Goal: Check status: Check status

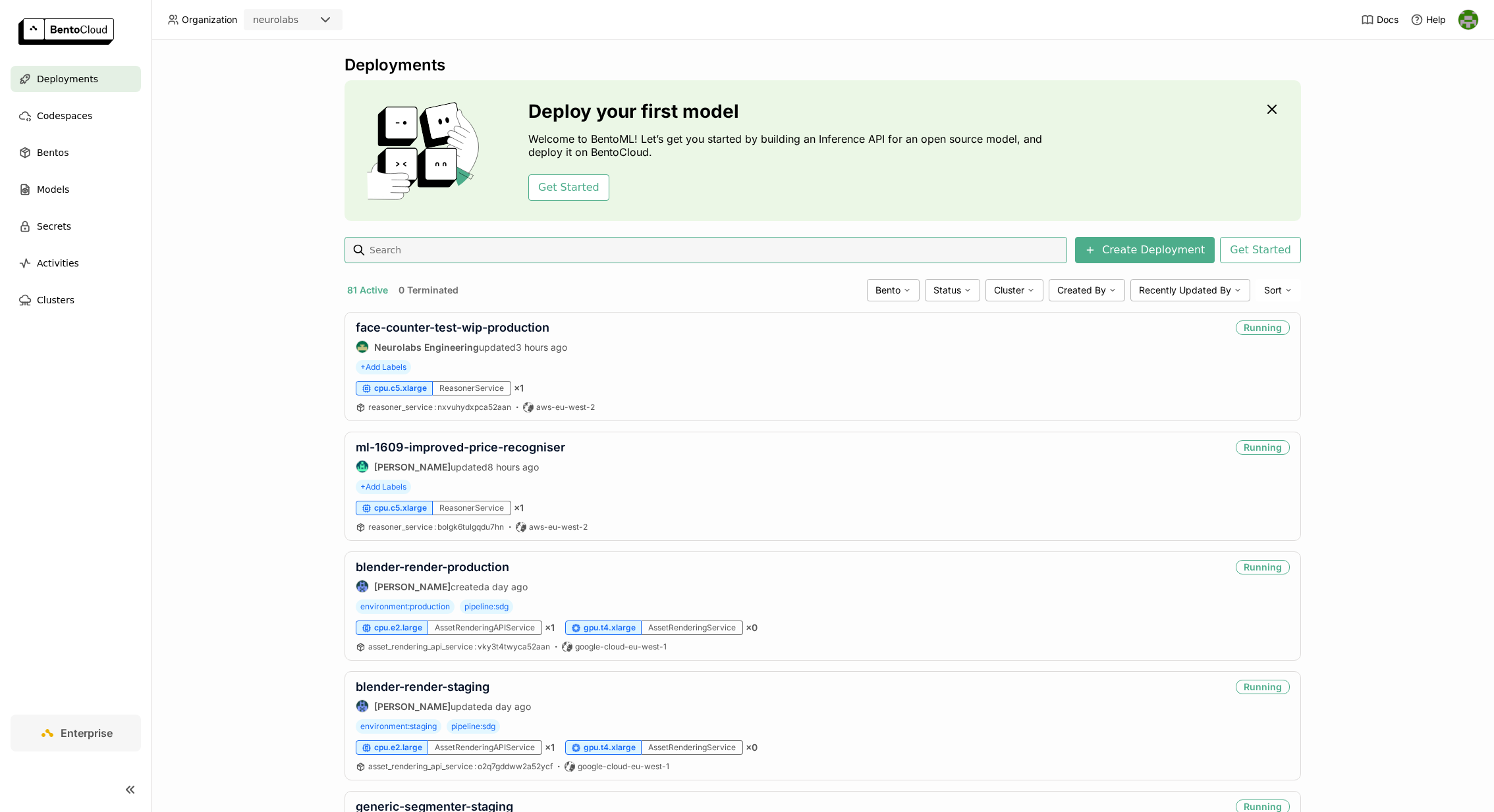
click at [462, 246] on input at bounding box center [715, 250] width 693 height 21
type input "[PERSON_NAME]-legacy-prod"
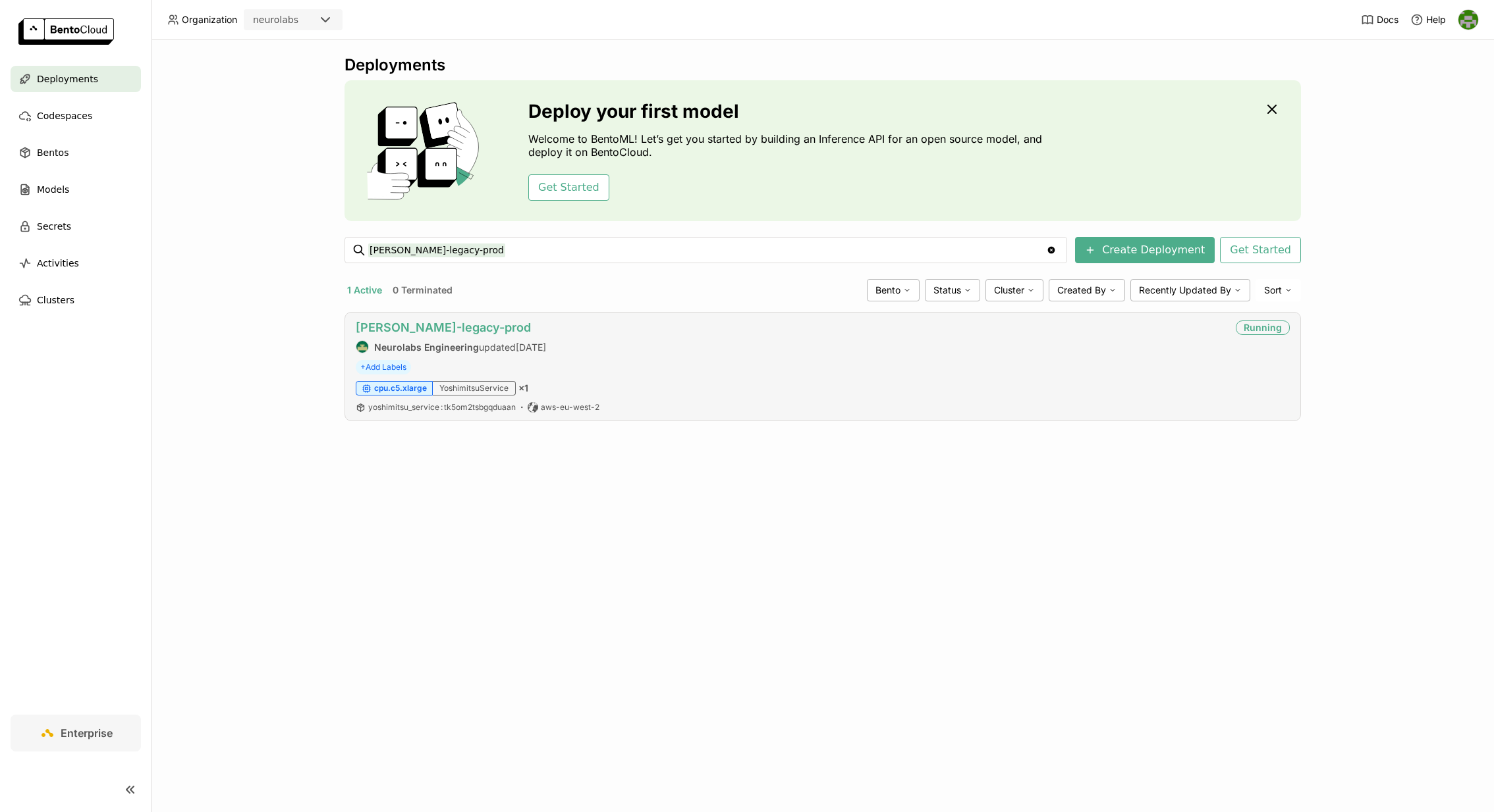
click at [482, 328] on link "[PERSON_NAME]-legacy-prod" at bounding box center [443, 328] width 175 height 14
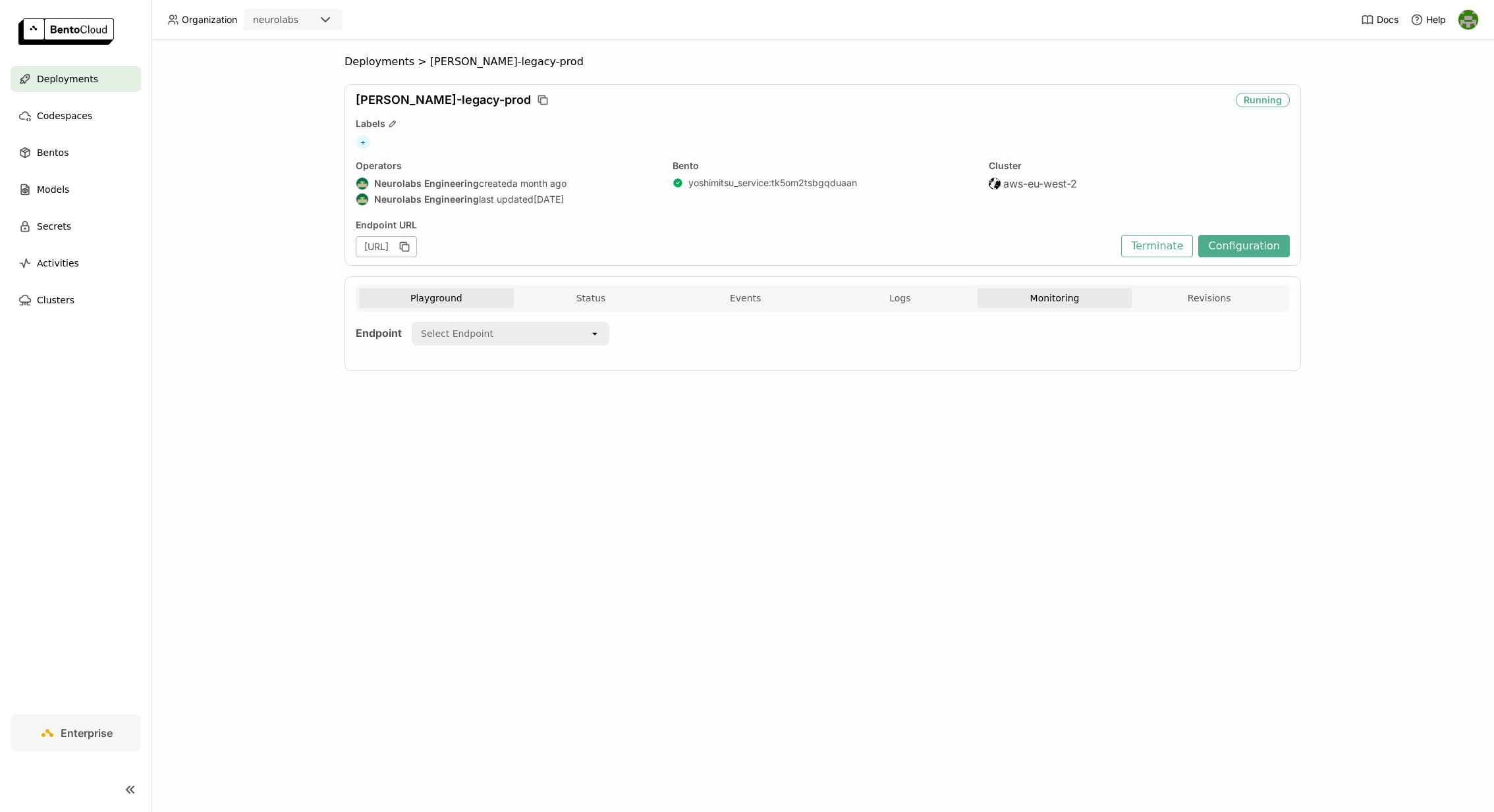
click at [1009, 301] on button "Monitoring" at bounding box center [1055, 298] width 155 height 19
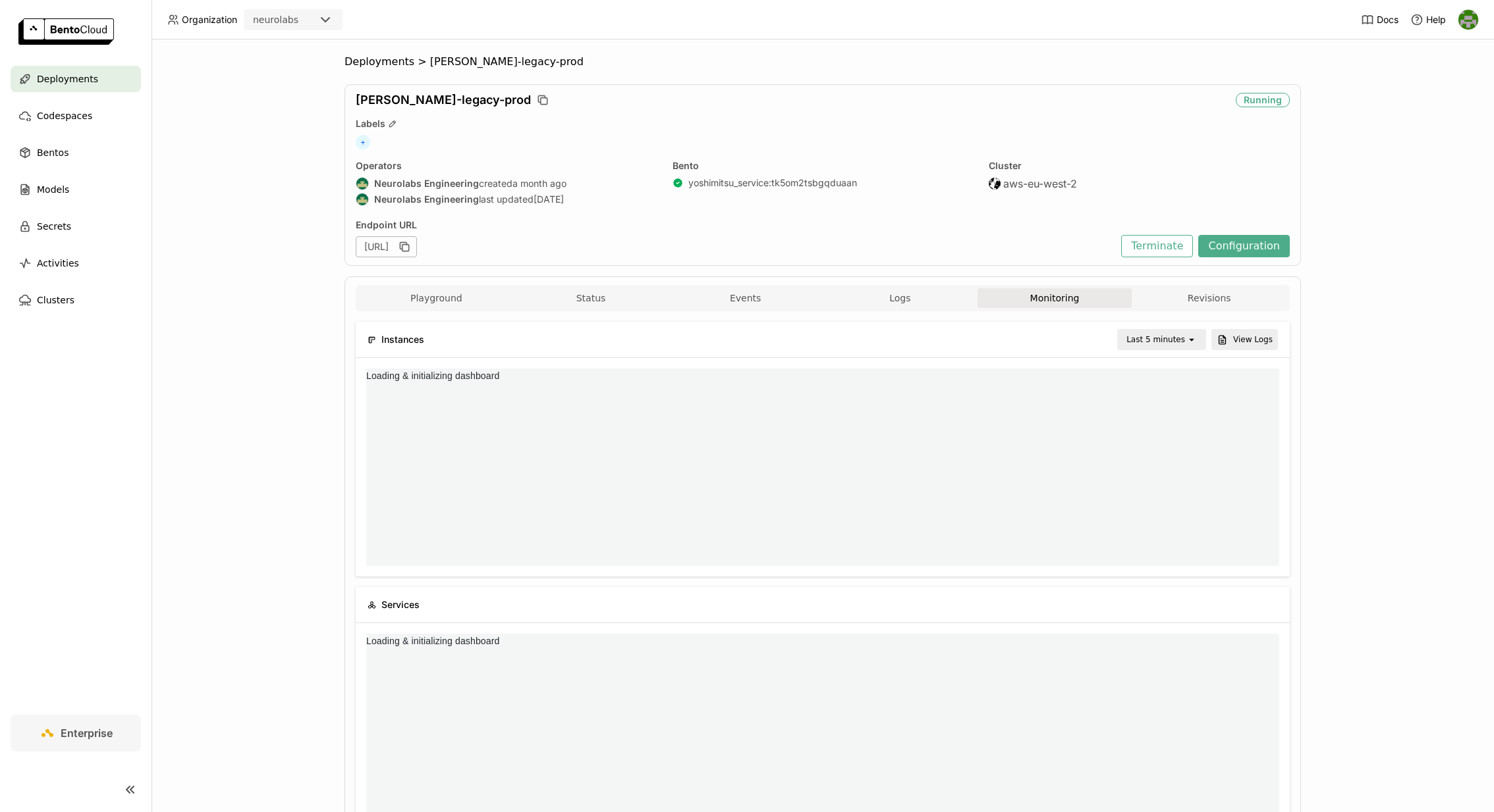
scroll to position [197, 303]
click at [610, 303] on button "Status" at bounding box center [591, 298] width 155 height 19
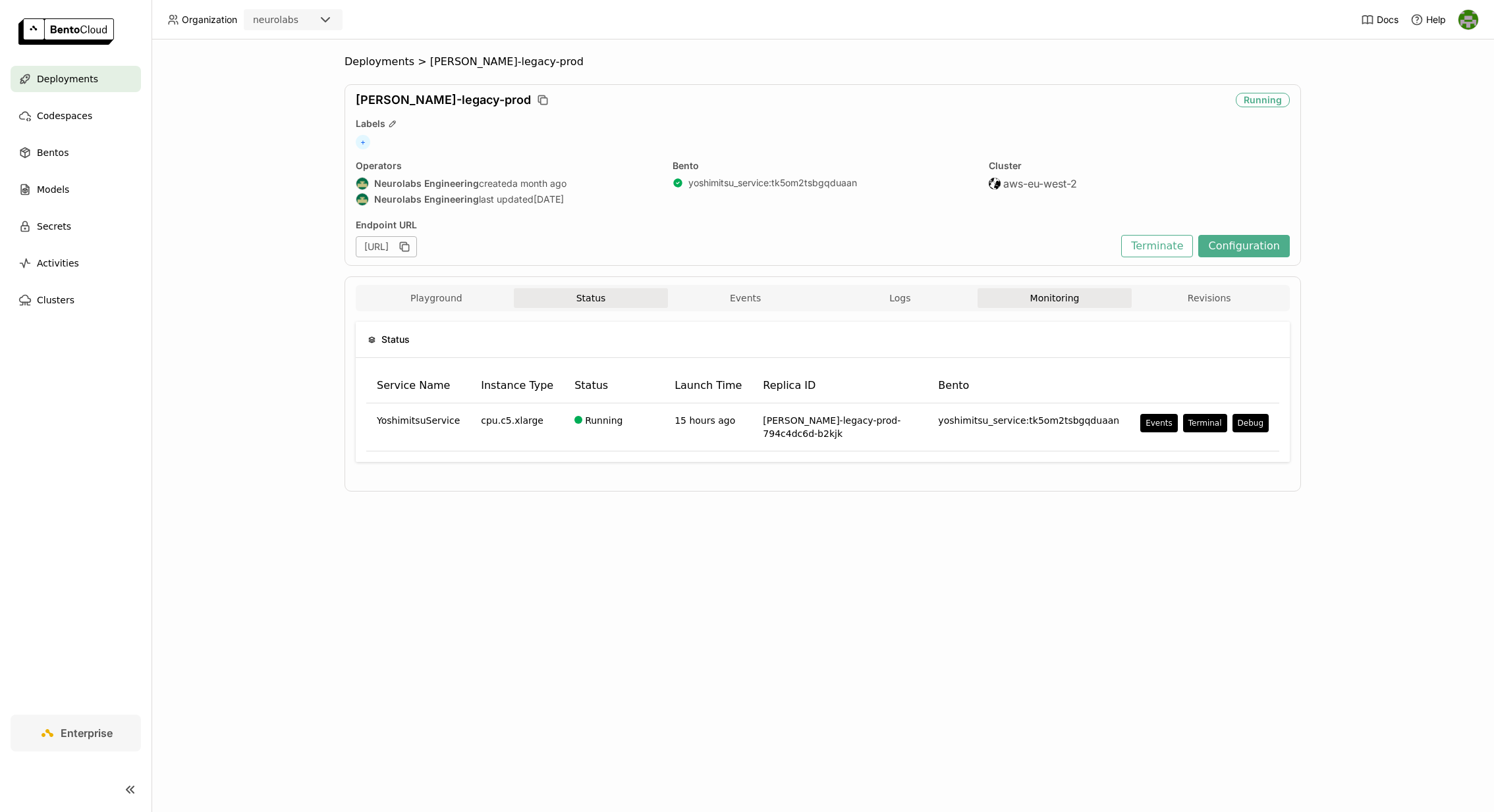
click at [1015, 295] on button "Monitoring" at bounding box center [1055, 298] width 155 height 19
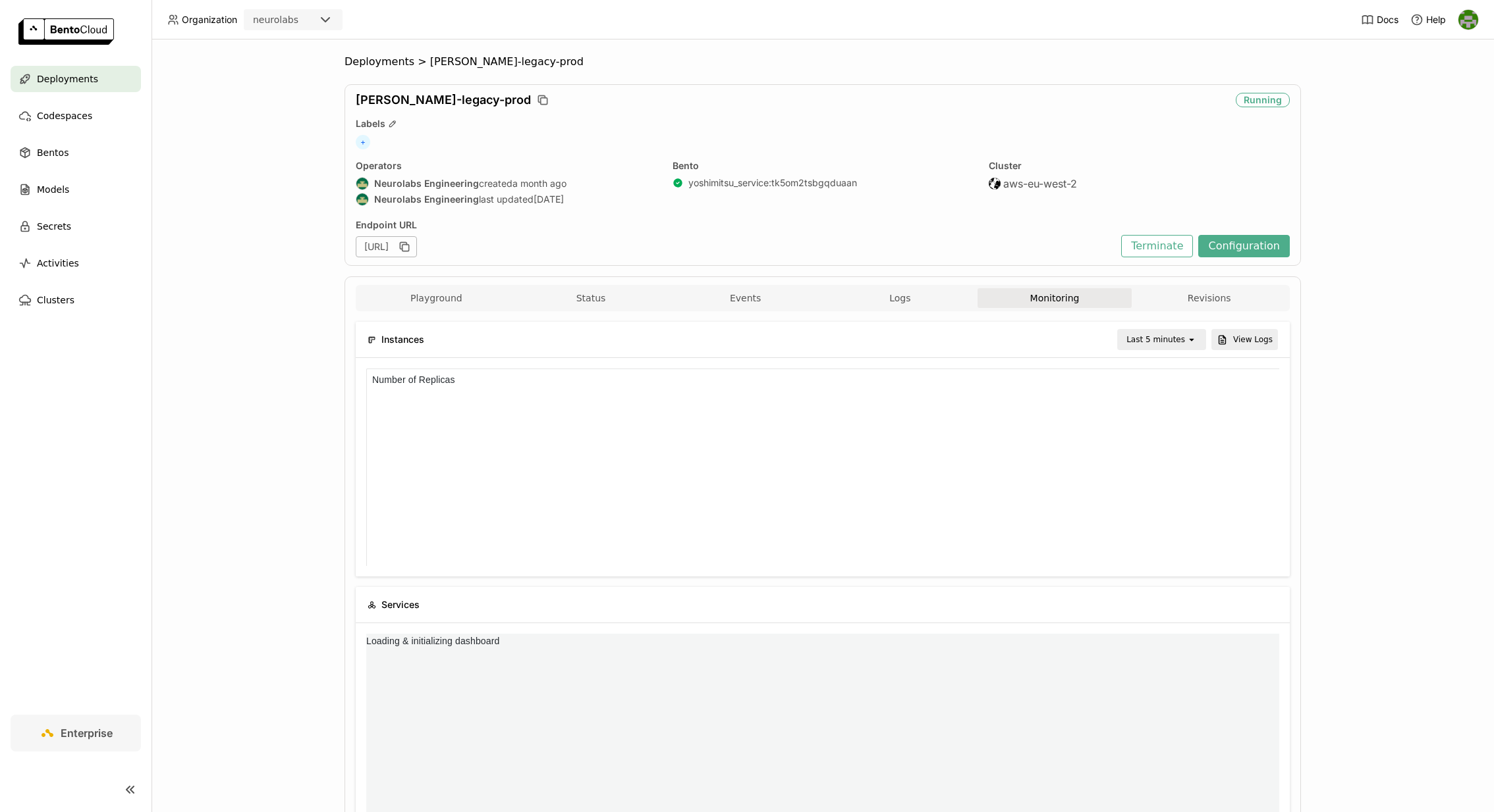
scroll to position [197, 913]
click at [923, 292] on button "Logs" at bounding box center [900, 298] width 155 height 19
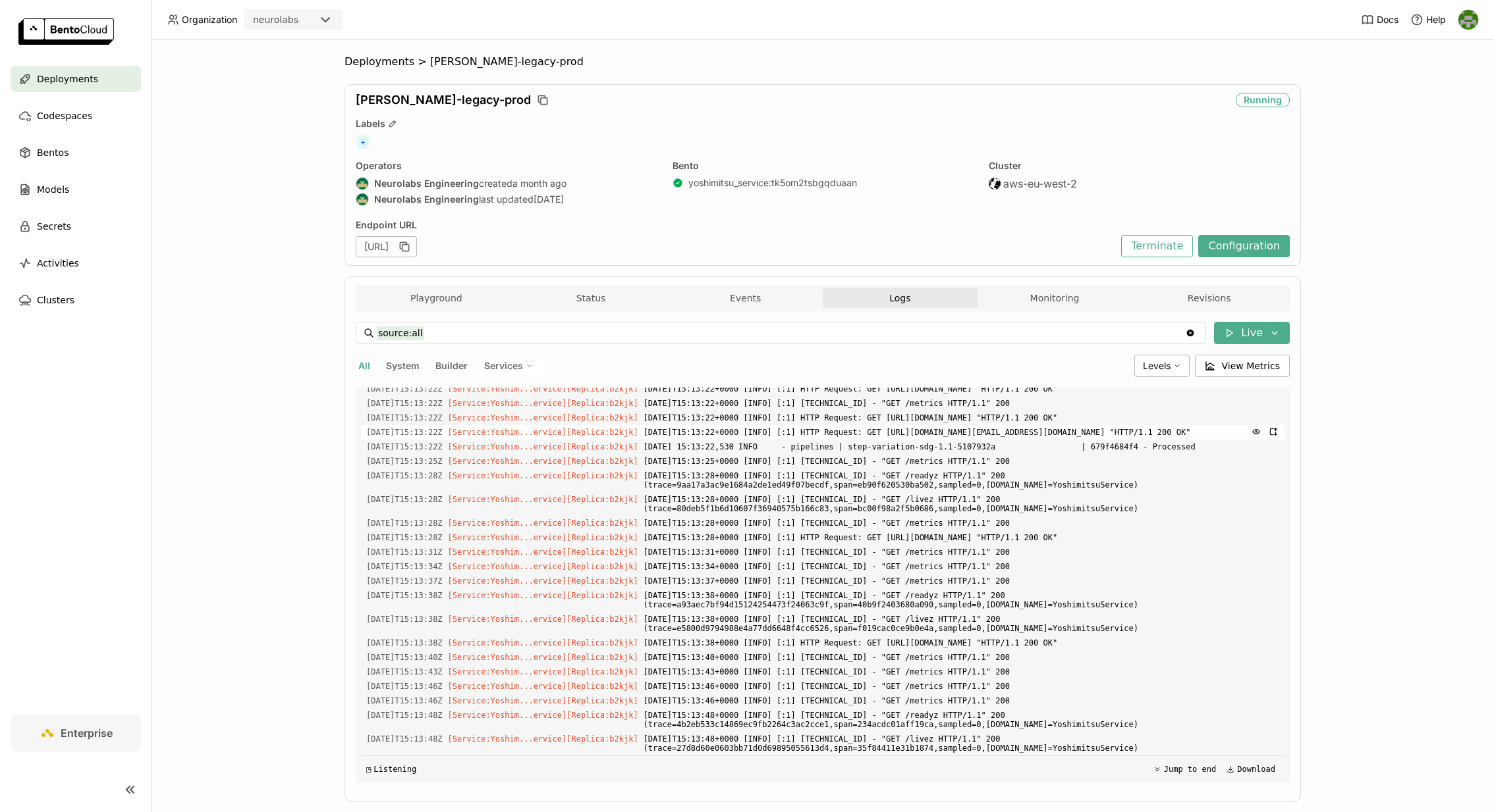
scroll to position [1726, 0]
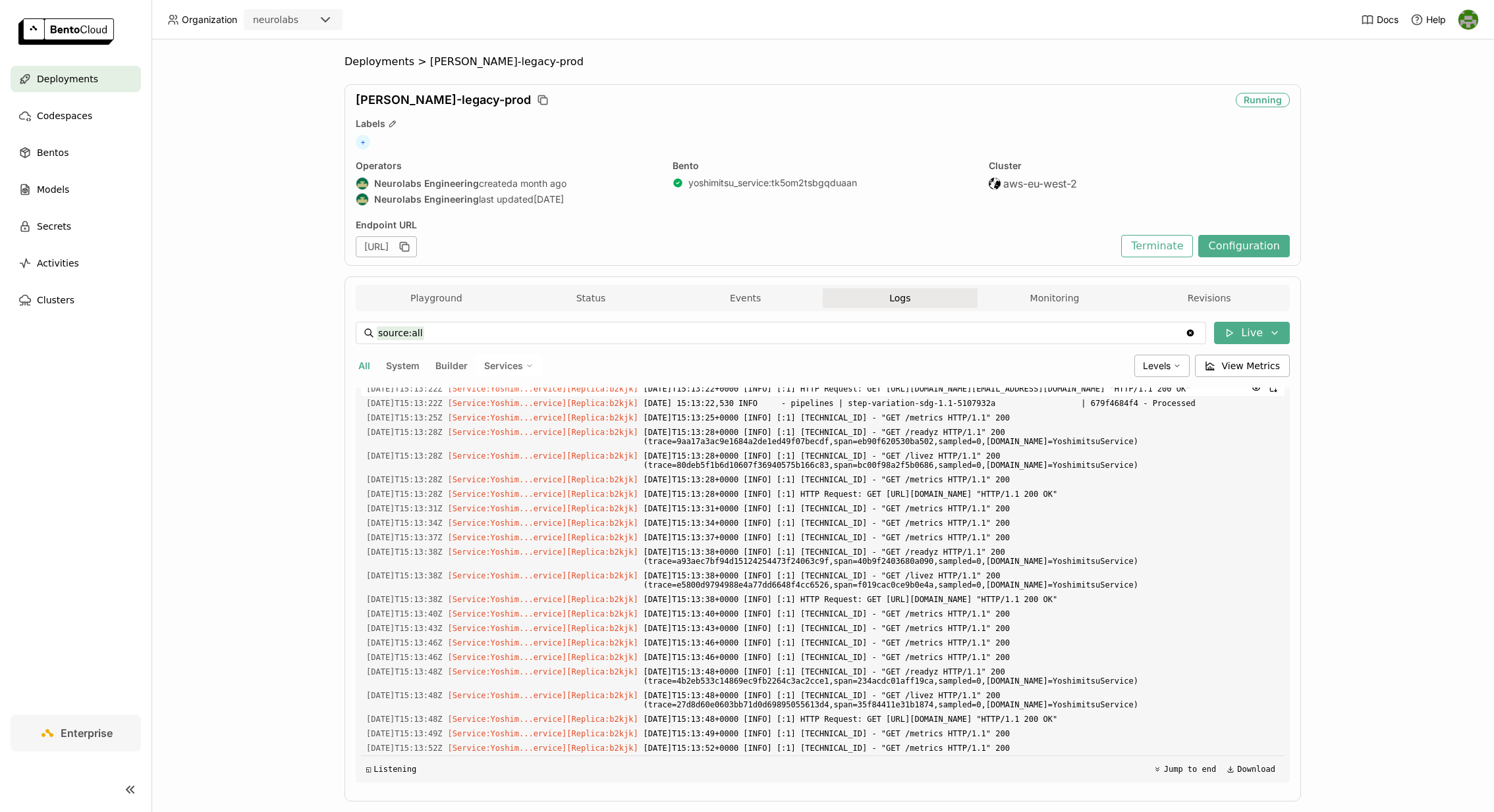
drag, startPoint x: 923, startPoint y: 433, endPoint x: 1015, endPoint y: 442, distance: 92.4
click at [1015, 396] on span "[DATE]T15:13:22+0000 [INFO] [:1] HTTP Request: GET [URL][DOMAIN_NAME][EMAIL_ADD…" at bounding box center [960, 389] width 635 height 14
copy span "[URL][DOMAIN_NAME]"
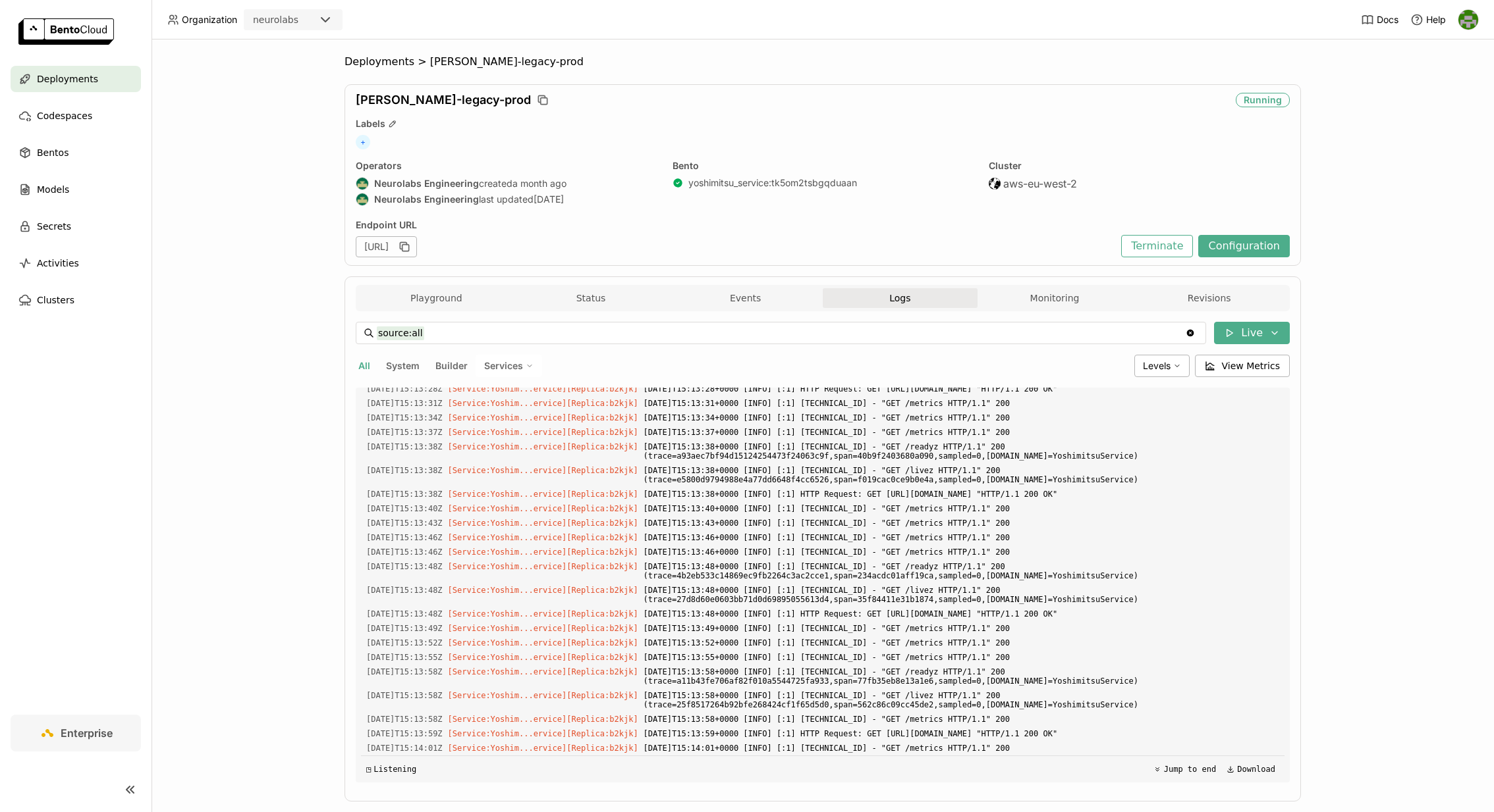
scroll to position [0, 0]
click at [1065, 298] on button "Monitoring" at bounding box center [1055, 298] width 155 height 19
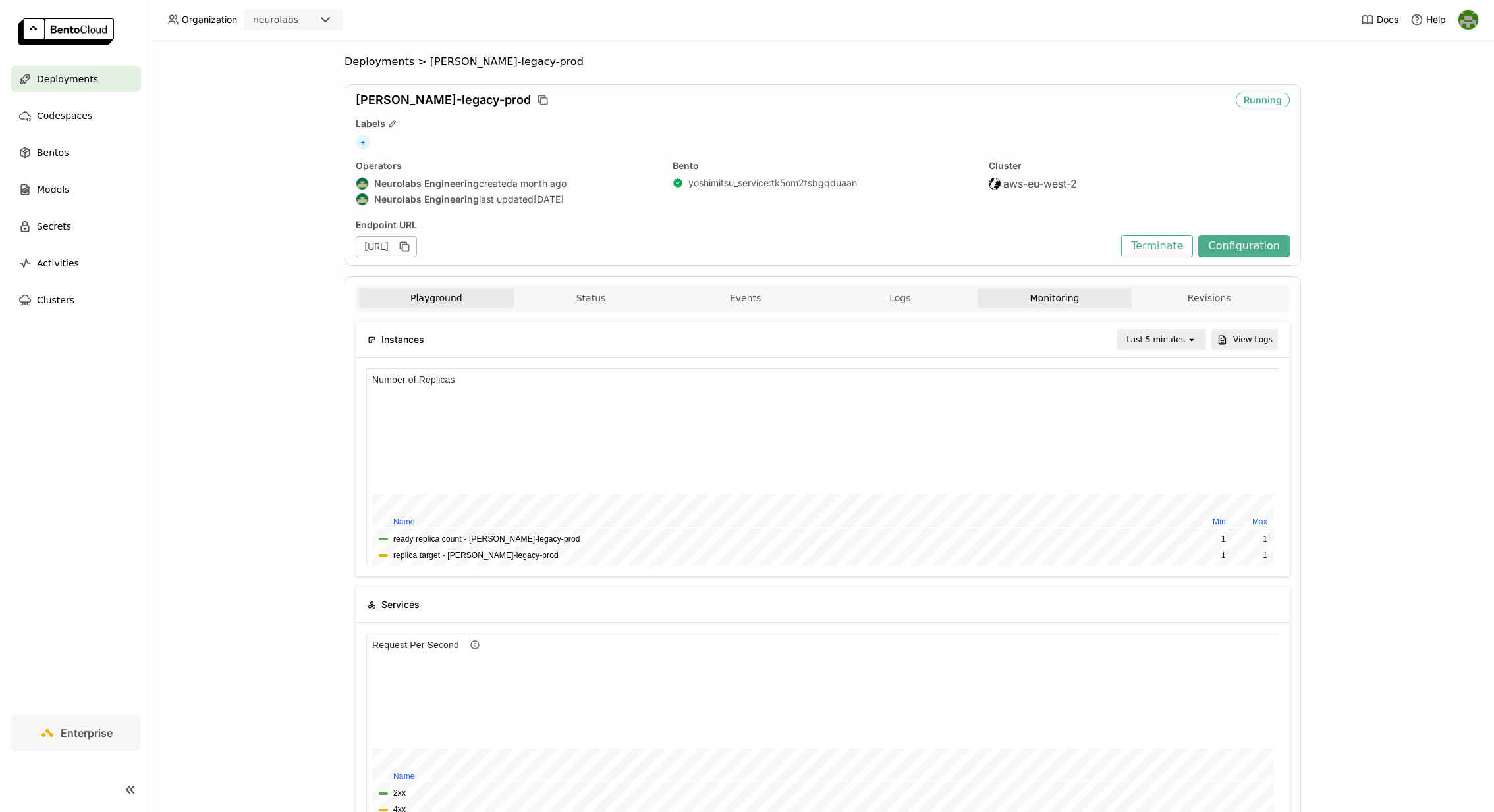
click at [461, 290] on button "Playground" at bounding box center [436, 298] width 155 height 19
